Goal: Book appointment/travel/reservation

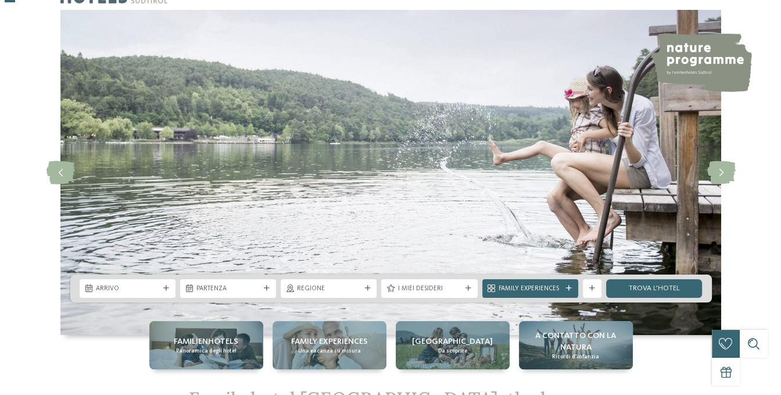
scroll to position [58, 0]
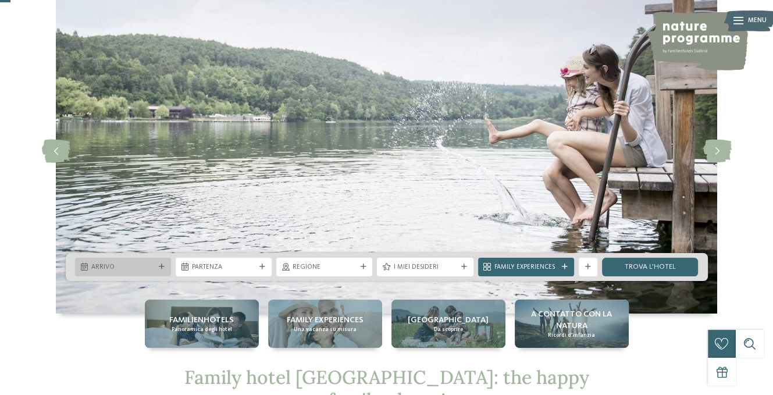
click at [167, 268] on div "Arrivo" at bounding box center [123, 267] width 96 height 19
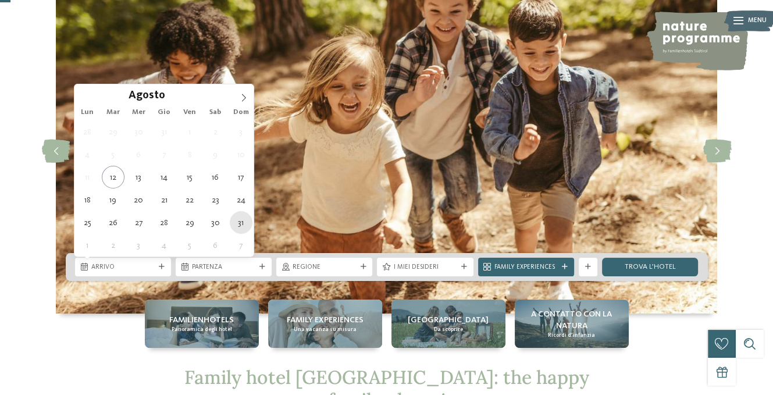
type div "31.08.2025"
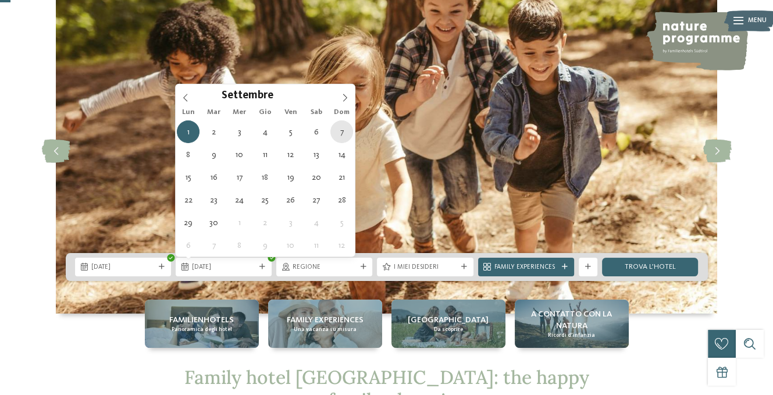
type div "07.09.2025"
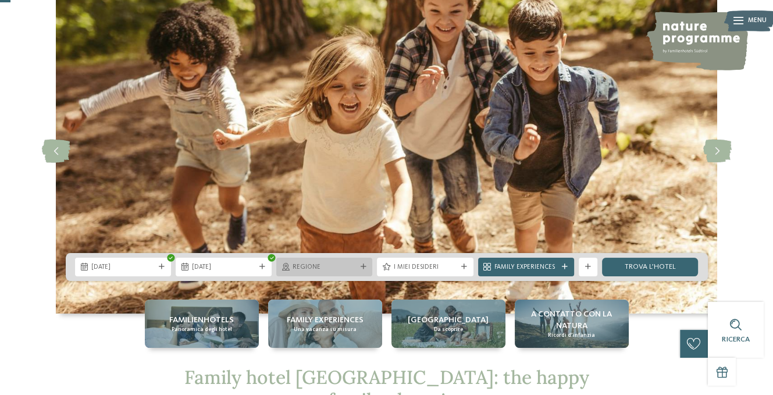
click at [365, 266] on icon at bounding box center [363, 267] width 6 height 6
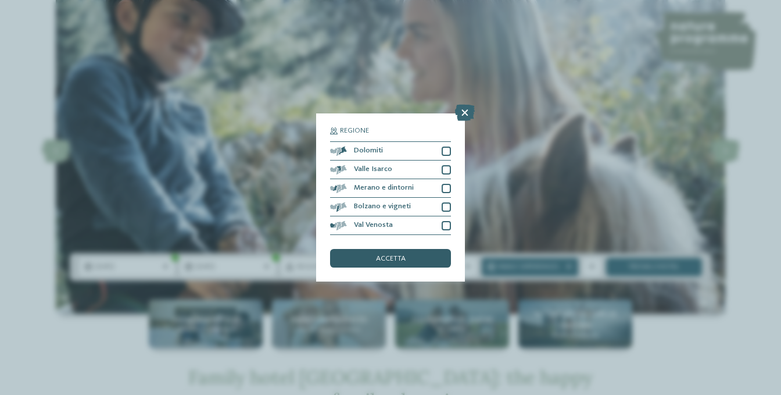
click at [398, 260] on span "accetta" at bounding box center [391, 259] width 30 height 8
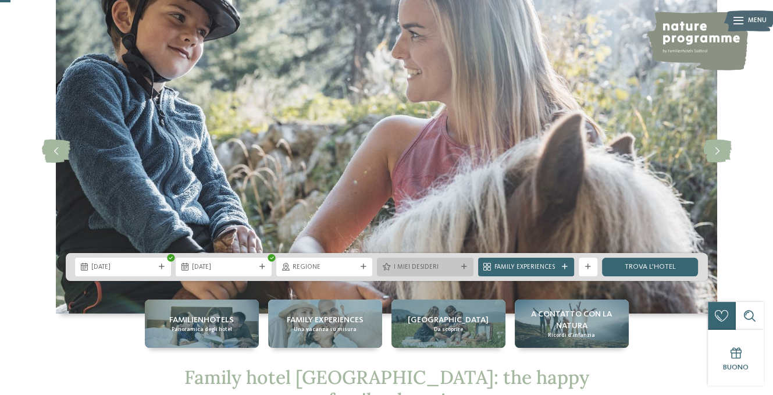
click at [469, 265] on div "I miei desideri" at bounding box center [425, 267] width 96 height 19
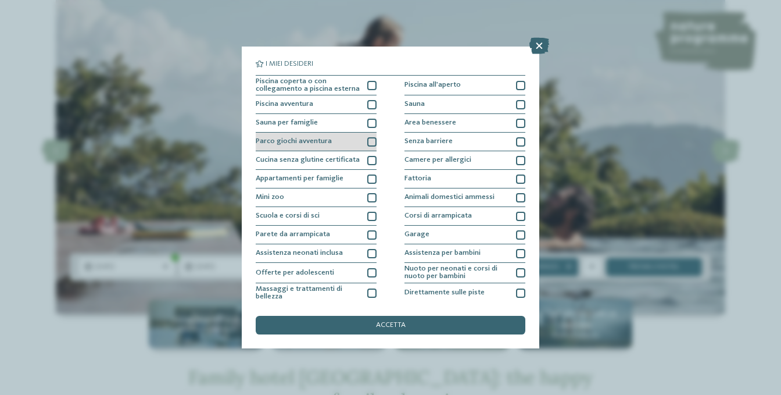
click at [367, 142] on div at bounding box center [371, 141] width 9 height 9
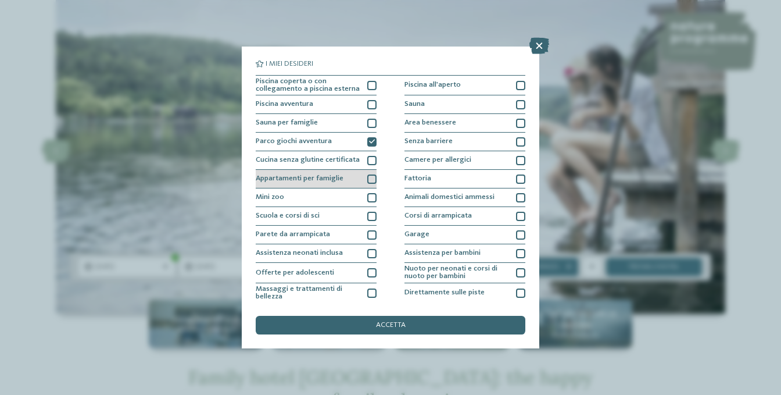
click at [370, 179] on div at bounding box center [371, 178] width 9 height 9
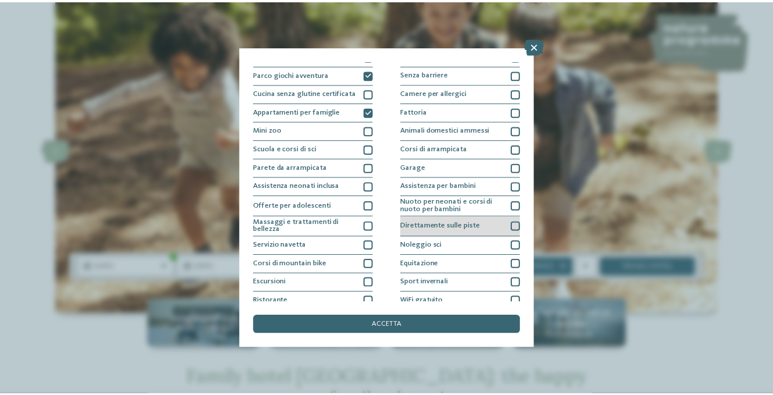
scroll to position [94, 0]
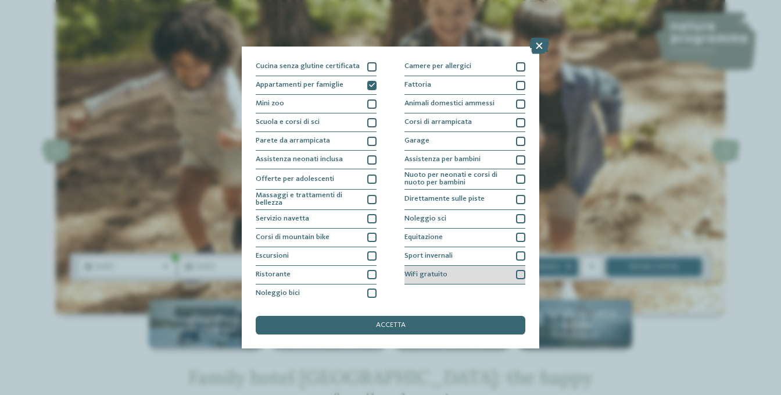
click at [516, 271] on div at bounding box center [520, 274] width 9 height 9
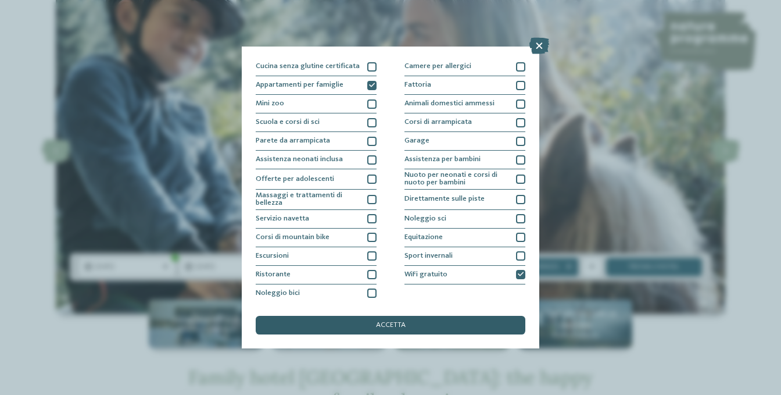
click at [420, 326] on div "accetta" at bounding box center [391, 325] width 270 height 19
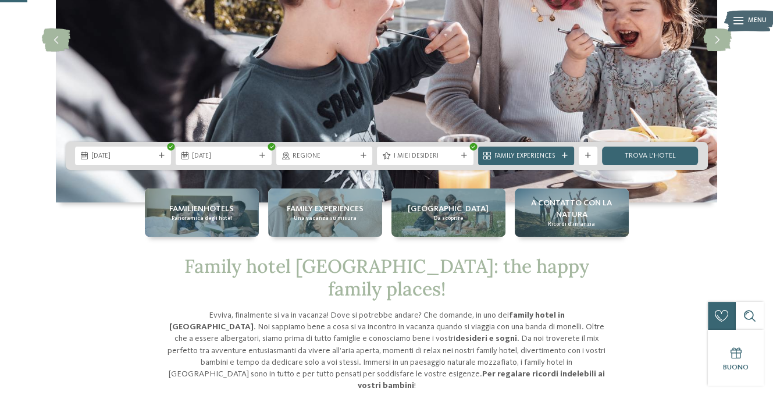
scroll to position [174, 0]
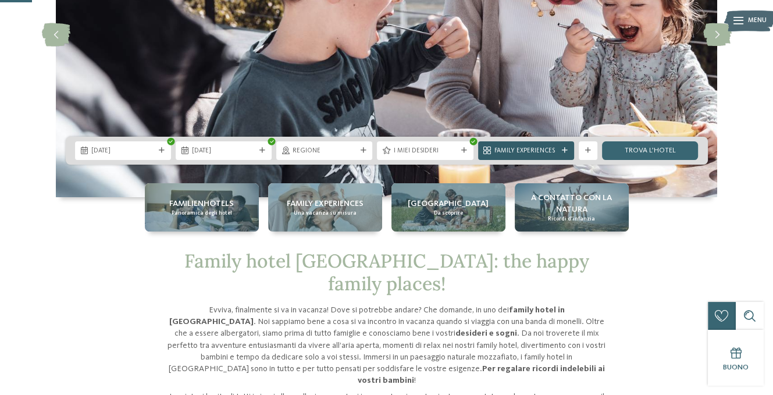
click at [568, 152] on div at bounding box center [564, 151] width 9 height 6
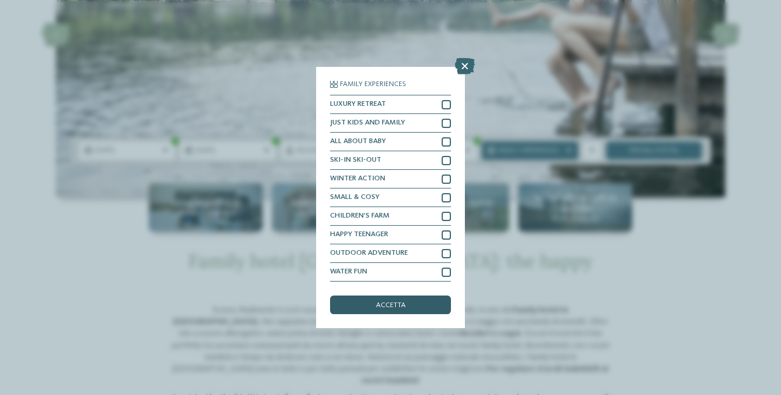
click at [381, 309] on div "accetta" at bounding box center [390, 304] width 121 height 19
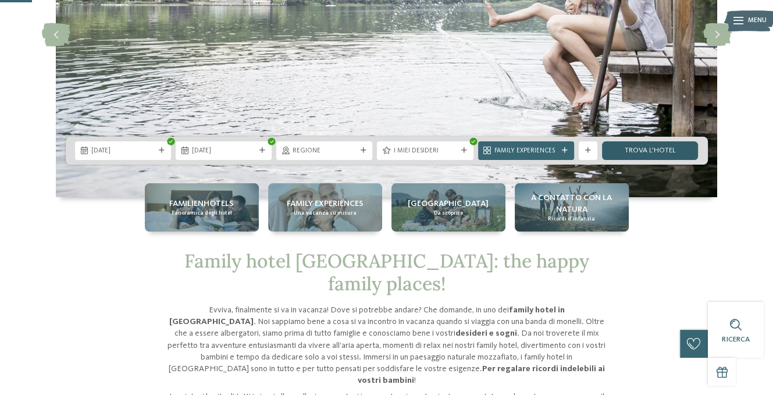
click at [637, 149] on link "trova l’hotel" at bounding box center [650, 150] width 96 height 19
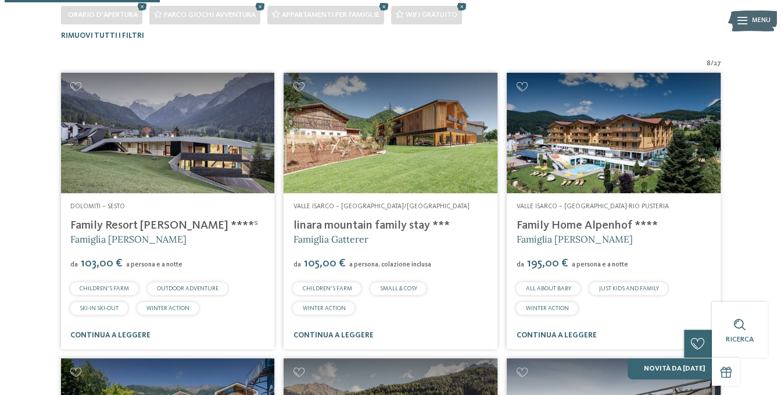
scroll to position [282, 0]
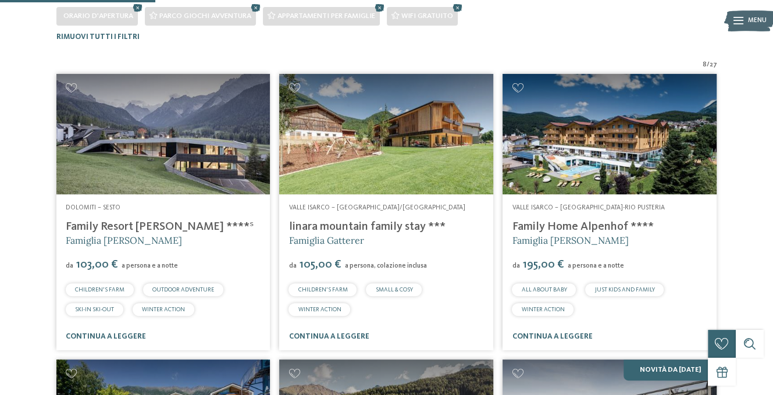
click at [593, 172] on img at bounding box center [609, 134] width 214 height 120
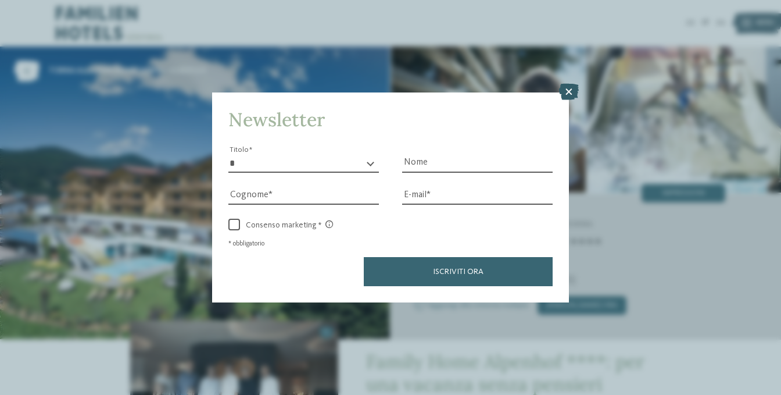
click at [574, 93] on icon at bounding box center [569, 92] width 20 height 16
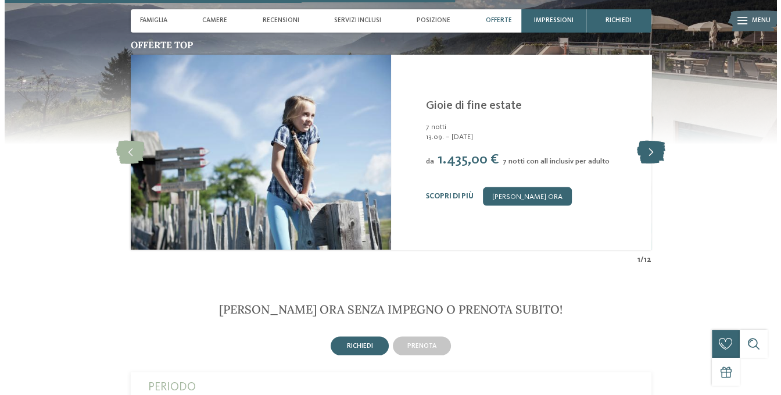
scroll to position [1977, 0]
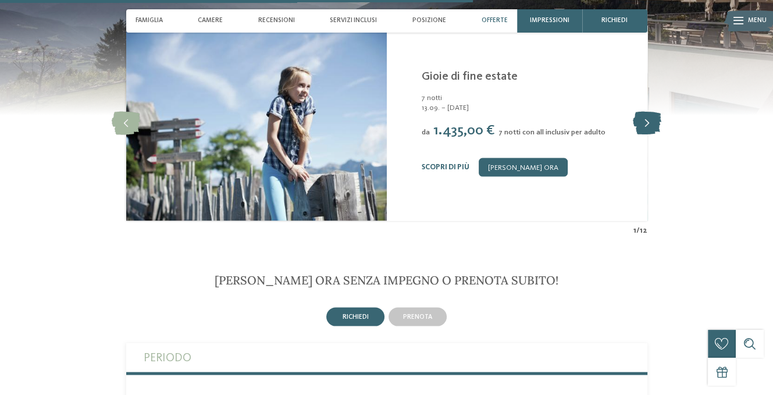
click at [650, 112] on icon at bounding box center [647, 123] width 28 height 23
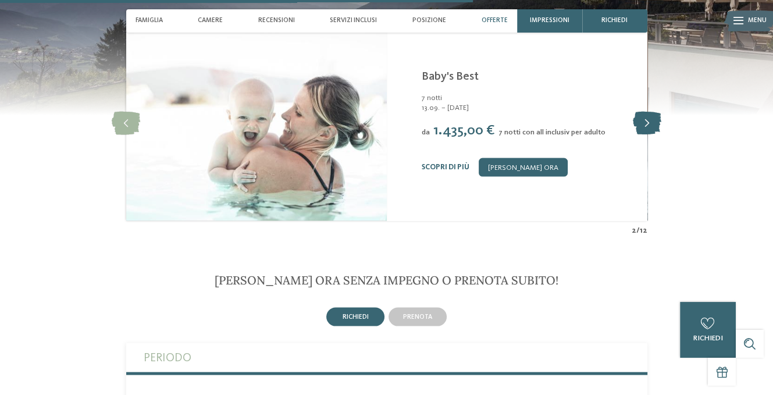
click at [650, 112] on icon at bounding box center [647, 123] width 28 height 23
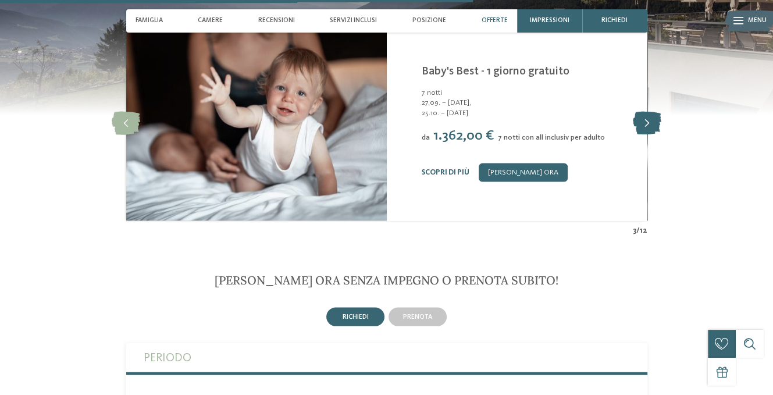
click at [650, 112] on icon at bounding box center [647, 123] width 28 height 23
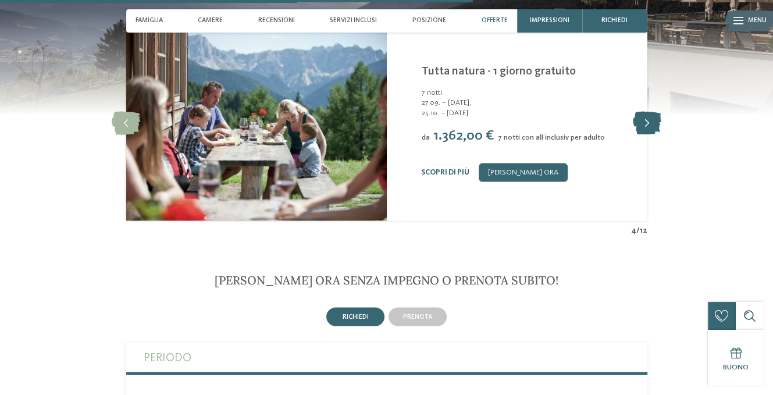
click at [650, 112] on icon at bounding box center [647, 123] width 28 height 23
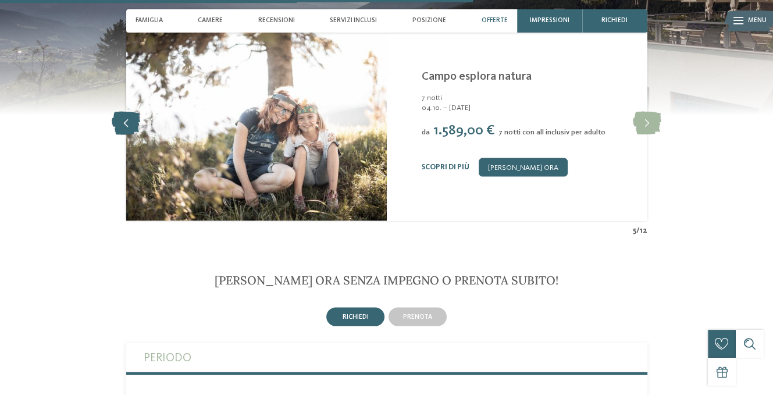
click at [126, 115] on icon at bounding box center [126, 123] width 28 height 23
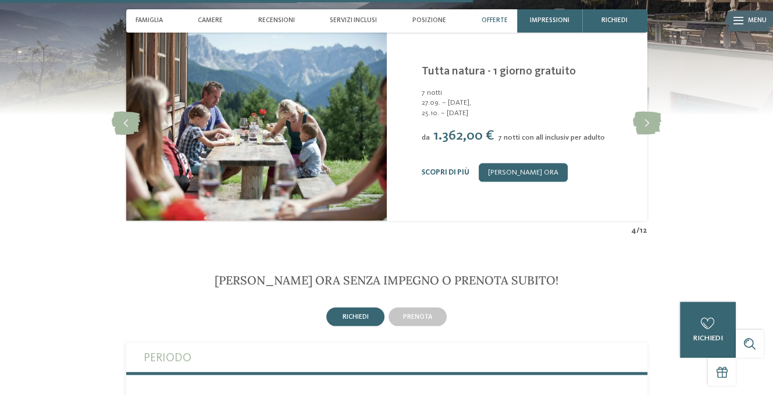
click at [415, 159] on div "Family Home Alpenhof **** [GEOGRAPHIC_DATA]-[GEOGRAPHIC_DATA] - [GEOGRAPHIC_DAT…" at bounding box center [517, 123] width 260 height 195
click at [431, 169] on link "Scopri di più" at bounding box center [446, 173] width 48 height 8
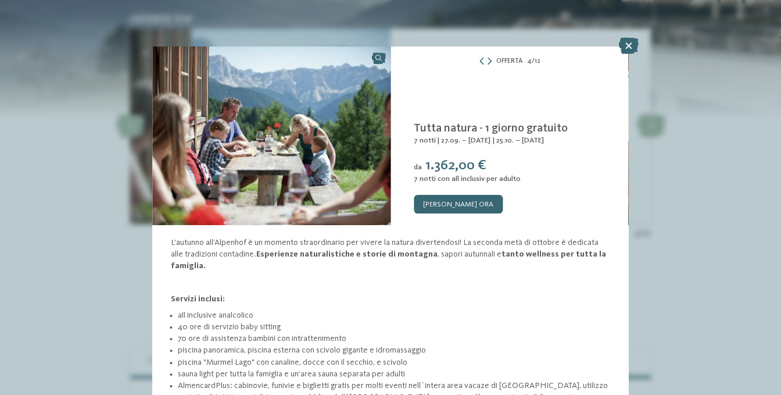
click at [632, 47] on icon at bounding box center [629, 46] width 20 height 16
